Goal: Task Accomplishment & Management: Manage account settings

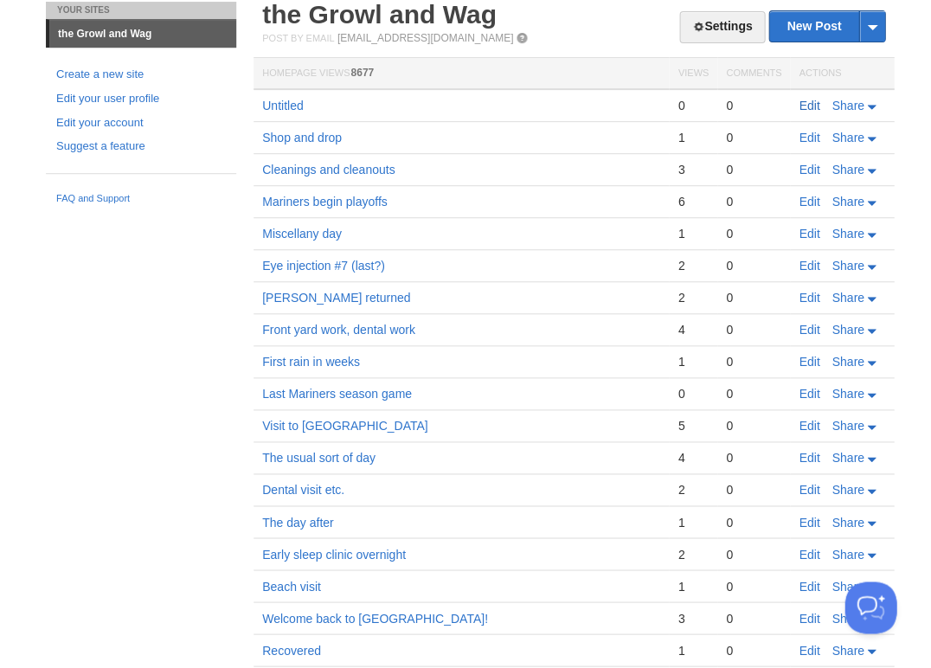
click at [806, 102] on link "Edit" at bounding box center [809, 106] width 21 height 14
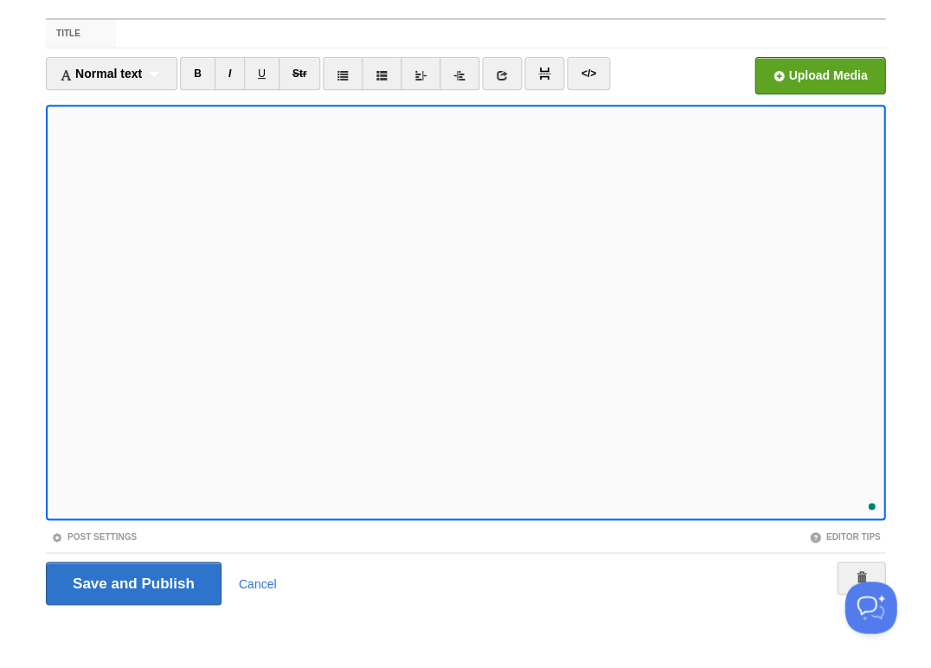
scroll to position [30, 0]
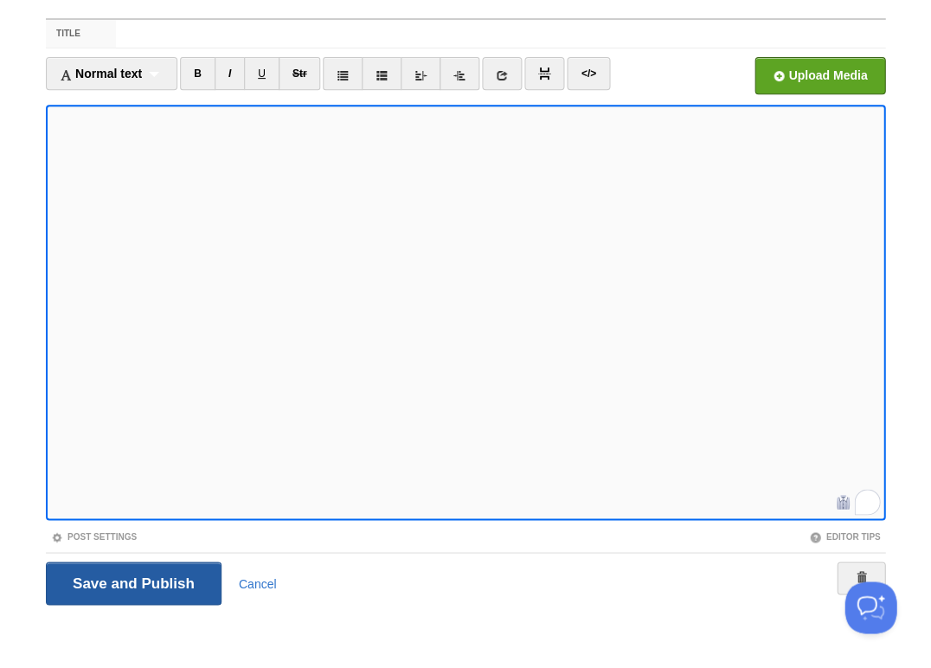
click at [132, 581] on input "Save and Publish" at bounding box center [134, 583] width 176 height 43
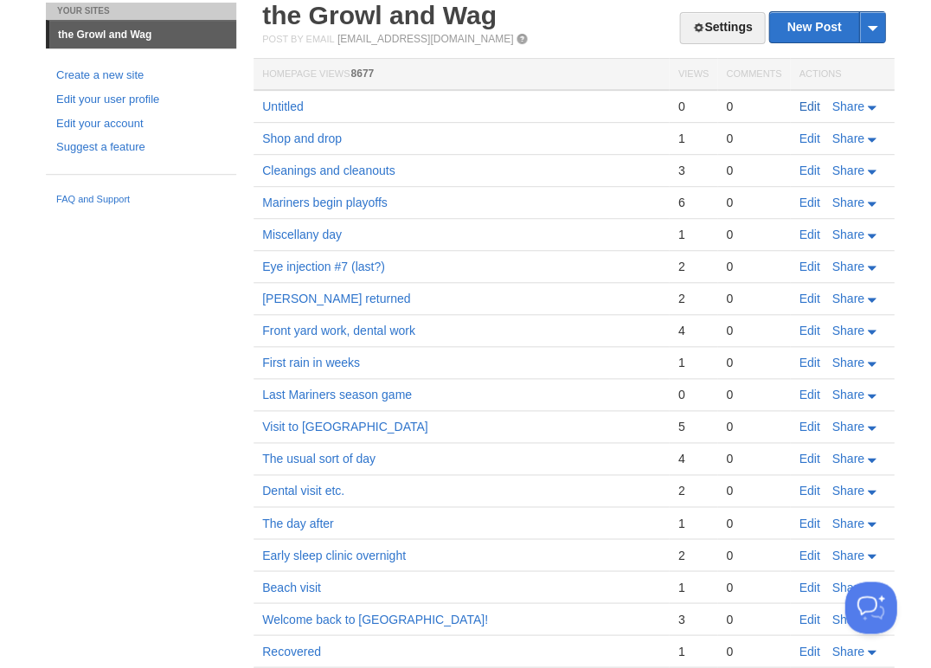
click at [813, 106] on link "Edit" at bounding box center [809, 107] width 21 height 14
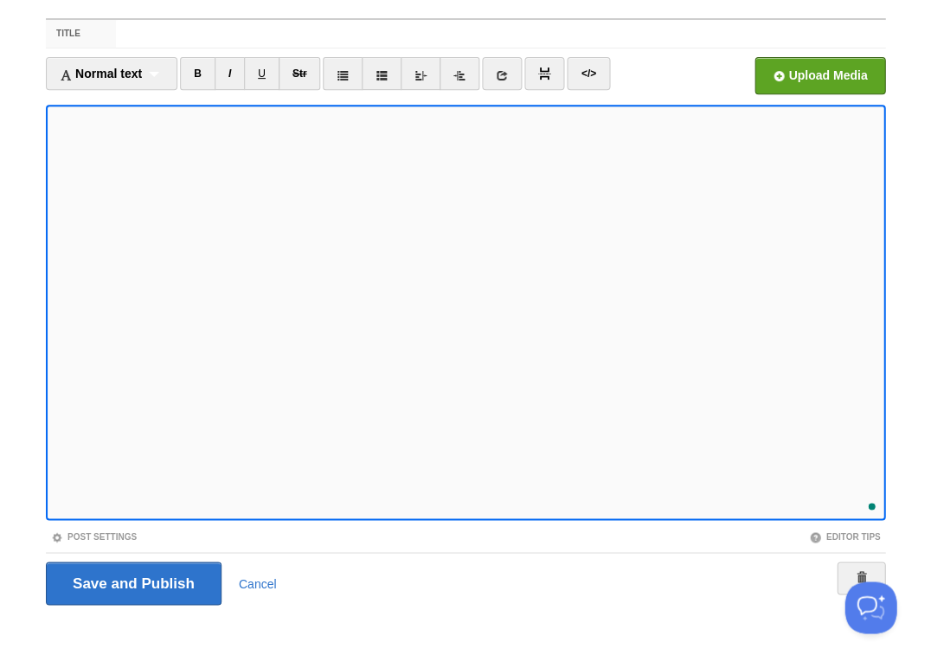
scroll to position [58, 0]
click at [132, 581] on input "Save and Publish" at bounding box center [134, 583] width 176 height 43
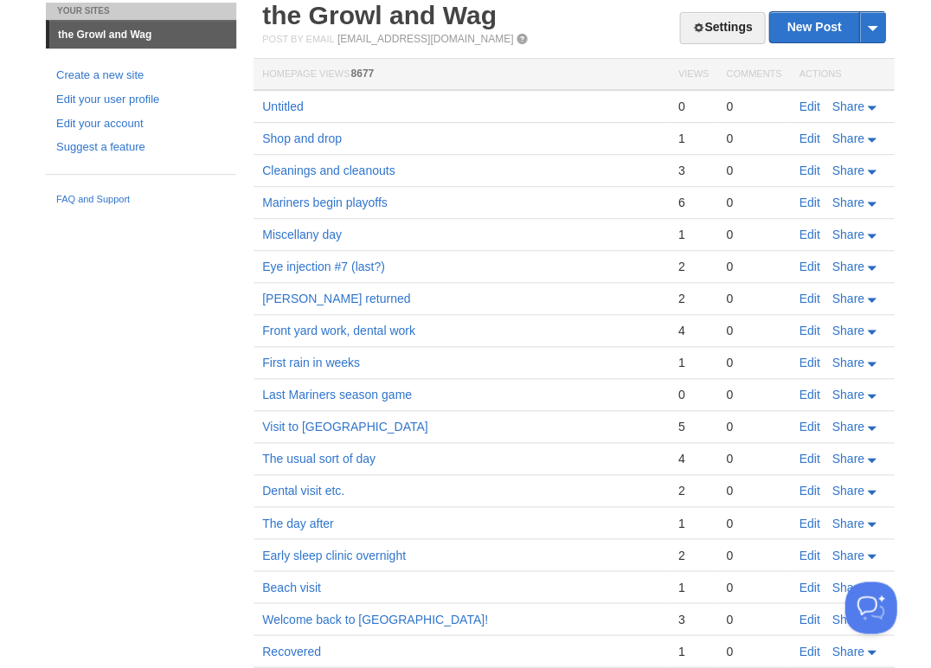
click at [812, 103] on link "Edit" at bounding box center [809, 107] width 21 height 14
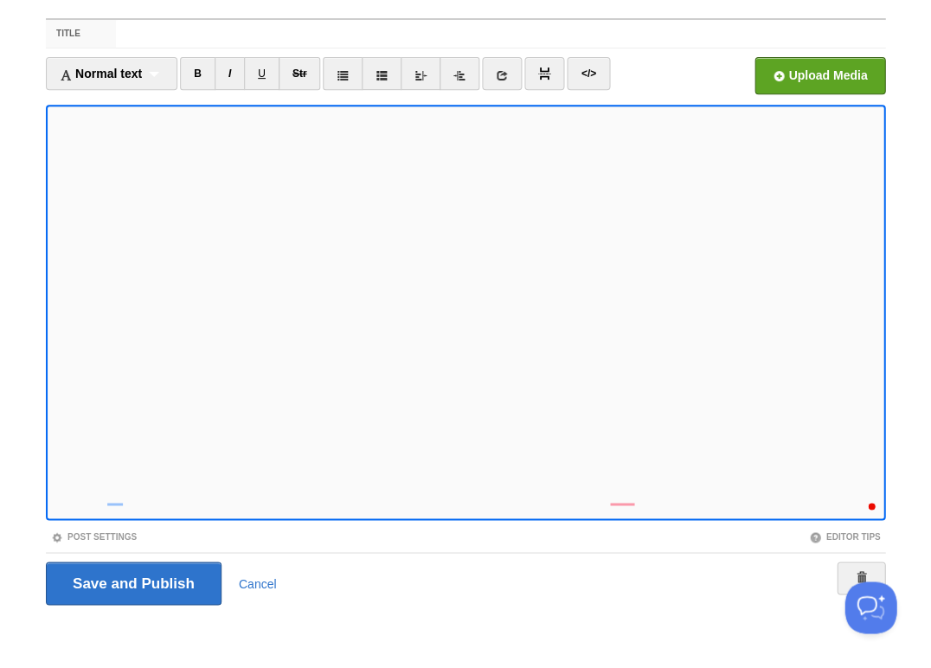
scroll to position [104, 0]
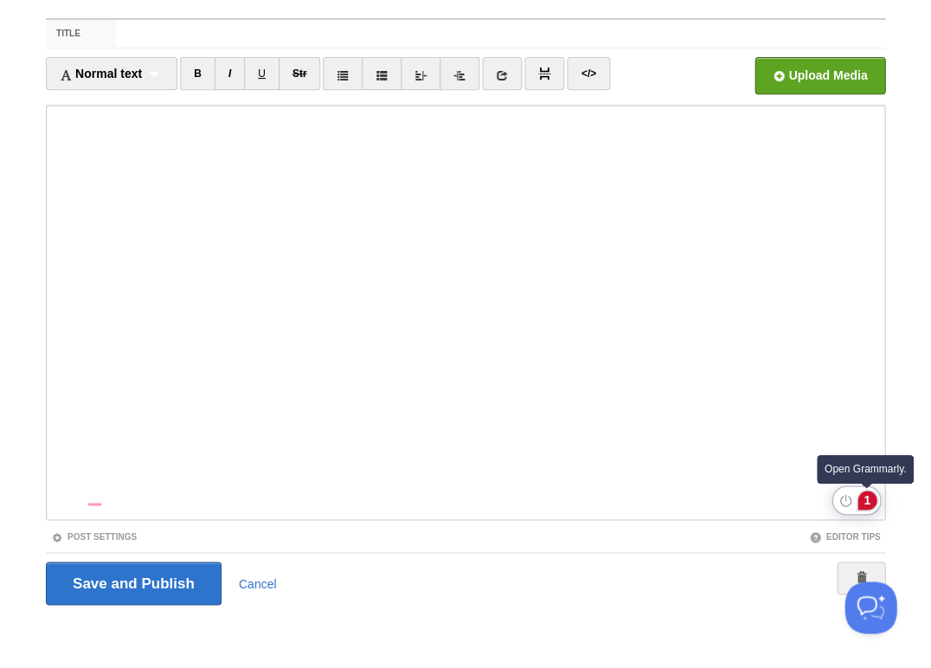
click at [865, 498] on div "1" at bounding box center [866, 500] width 19 height 19
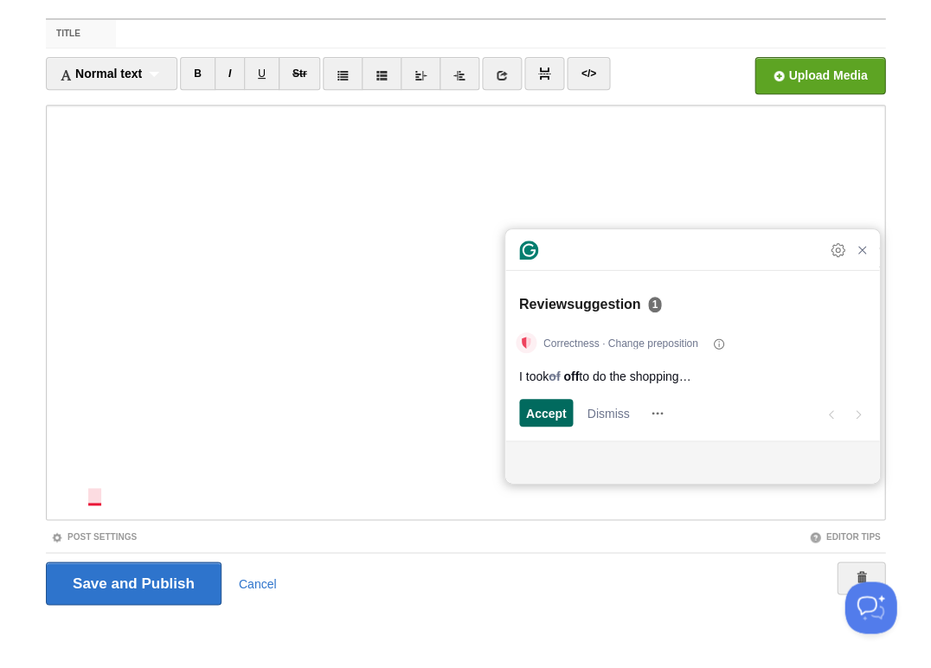
click at [549, 411] on span "Accept" at bounding box center [546, 413] width 41 height 18
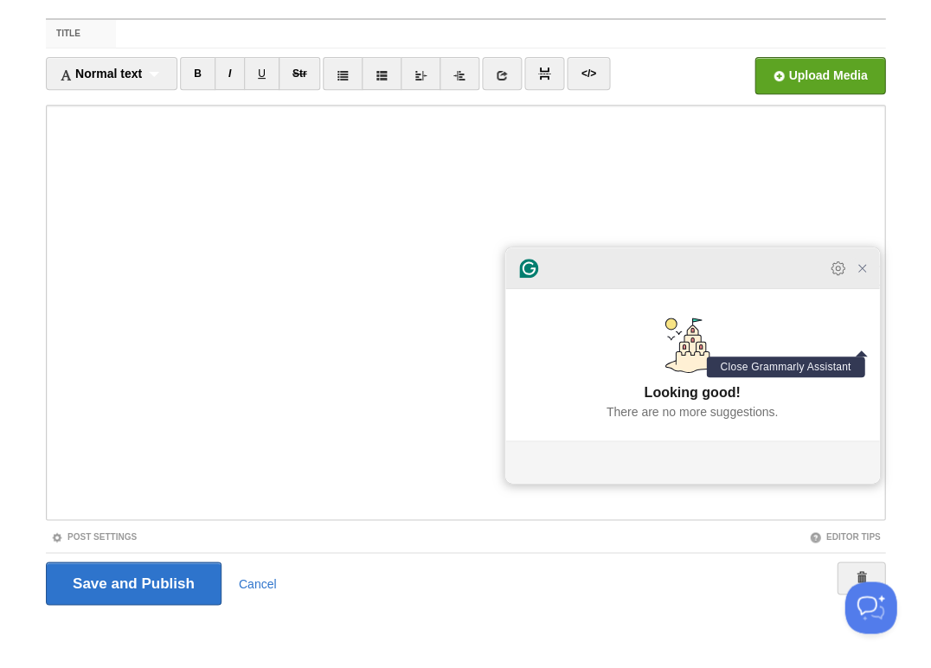
click at [859, 272] on icon "Close Grammarly Assistant" at bounding box center [861, 268] width 7 height 7
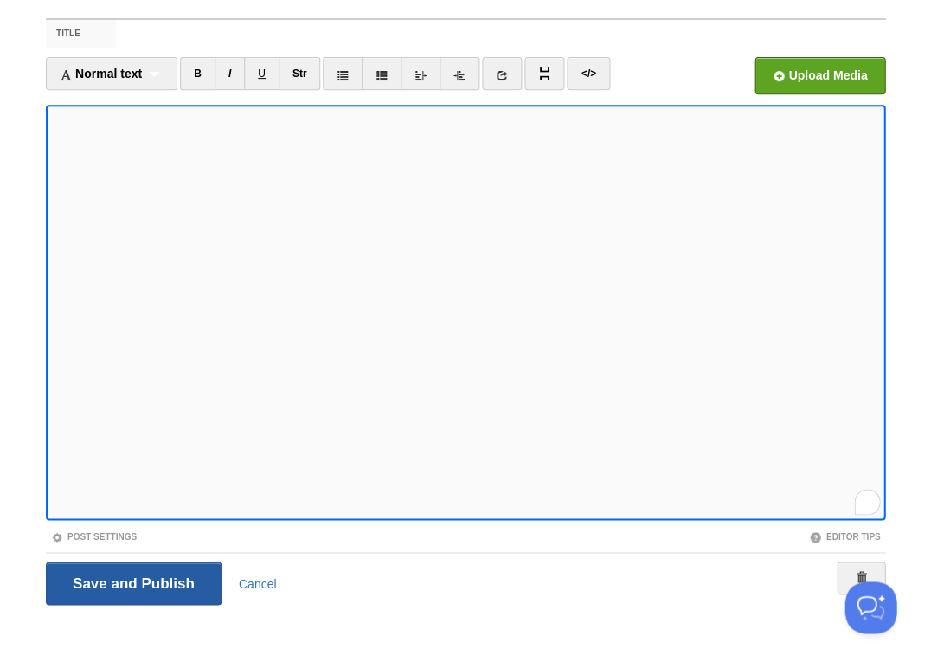
click at [132, 581] on input "Save and Publish" at bounding box center [134, 583] width 176 height 43
